Goal: Task Accomplishment & Management: Manage account settings

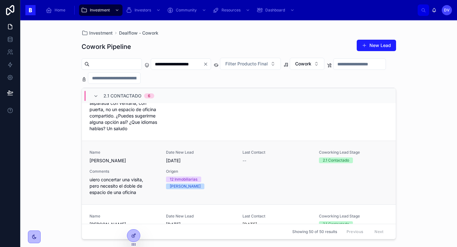
scroll to position [90, 0]
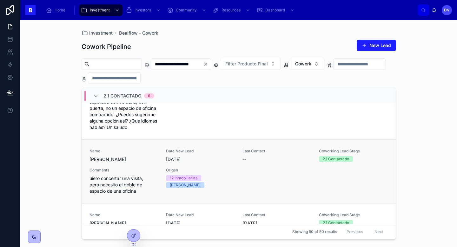
click at [170, 191] on div "Origen 12 Inmobiliarias [PERSON_NAME]" at bounding box center [200, 181] width 69 height 27
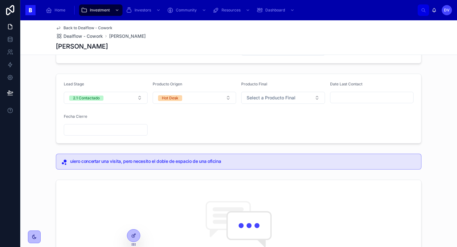
scroll to position [77, 0]
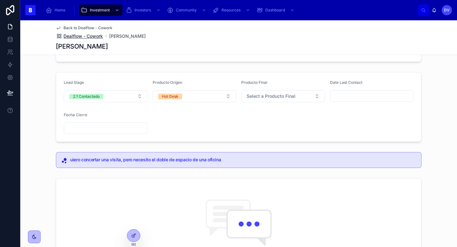
click at [95, 36] on span "Dealflow - Cowork" at bounding box center [83, 36] width 39 height 6
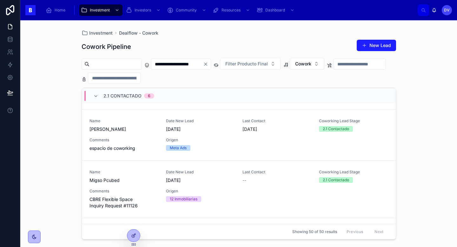
scroll to position [234, 0]
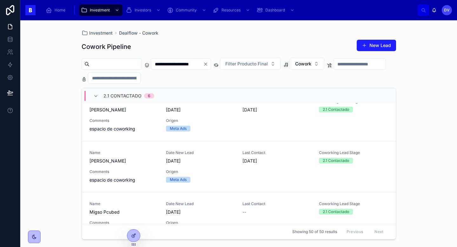
click at [117, 97] on span "2.1 Contactado" at bounding box center [123, 96] width 38 height 6
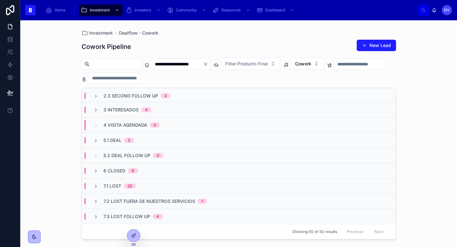
scroll to position [62, 0]
click at [119, 139] on span "5.1 Deal" at bounding box center [113, 140] width 18 height 6
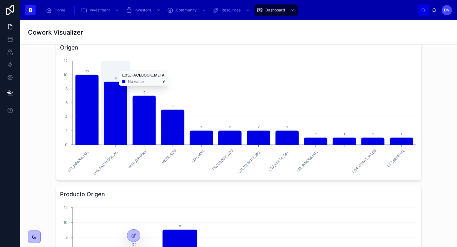
scroll to position [184, 0]
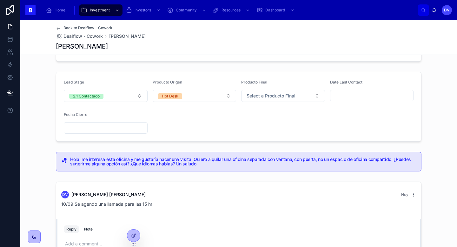
scroll to position [70, 0]
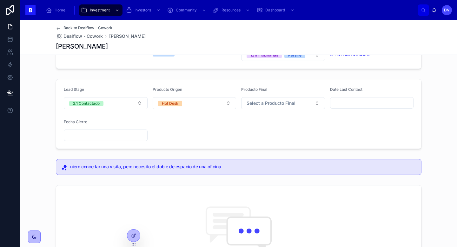
scroll to position [61, 0]
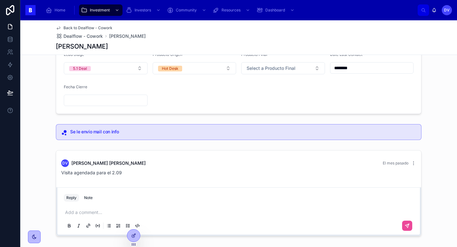
scroll to position [81, 0]
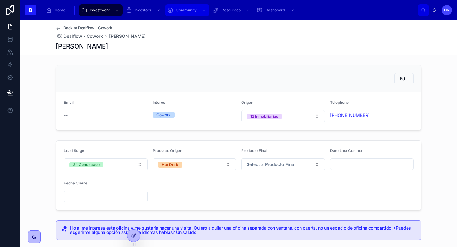
scroll to position [70, 0]
